Goal: Task Accomplishment & Management: Manage account settings

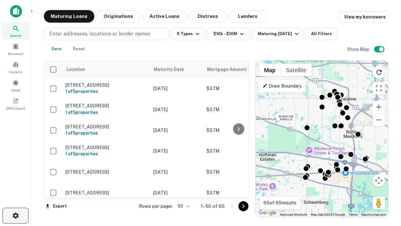
click at [15, 215] on icon "button" at bounding box center [16, 216] width 8 height 8
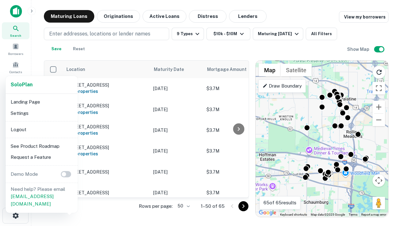
click at [41, 129] on li "Logout" at bounding box center [41, 129] width 67 height 11
